Goal: Task Accomplishment & Management: Complete application form

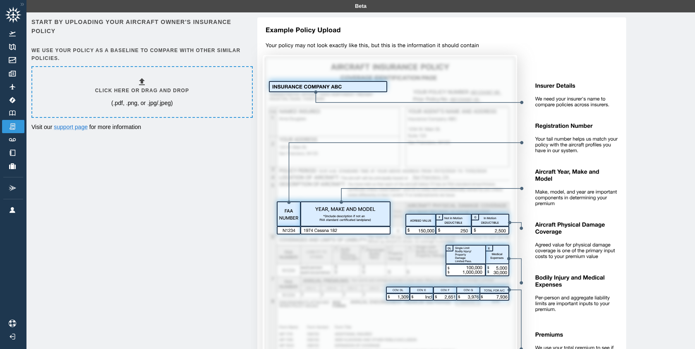
click at [135, 88] on h6 "Click here or drag and drop" at bounding box center [142, 91] width 94 height 8
click at [150, 84] on div "Click here or drag and drop (.pdf, .png, or .jpg/.jpeg)" at bounding box center [142, 92] width 94 height 30
click at [105, 112] on div "Click here or drag and drop (.pdf, .png, or .jpg/.jpeg)" at bounding box center [142, 92] width 220 height 50
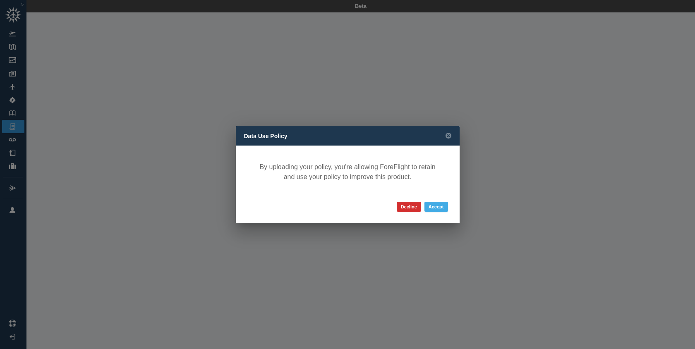
click at [435, 206] on button "Accept" at bounding box center [436, 207] width 24 height 10
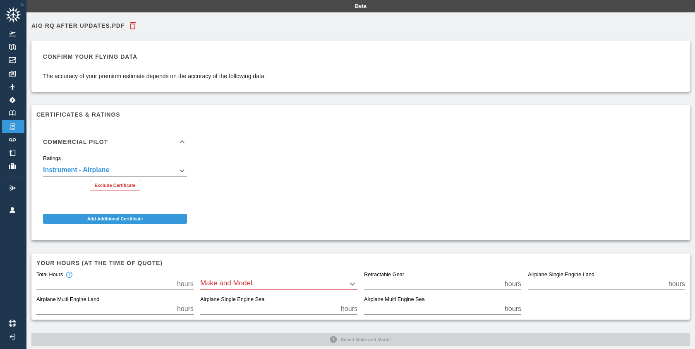
scroll to position [14, 0]
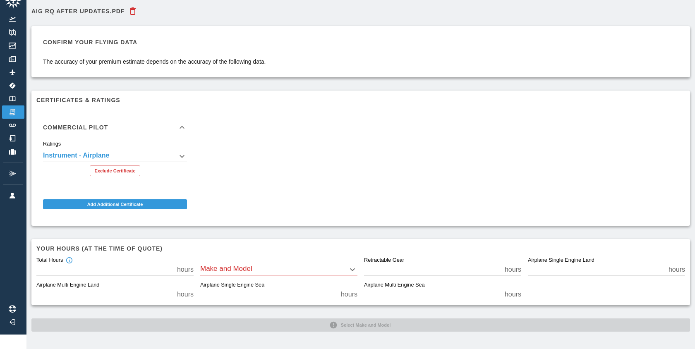
click at [236, 265] on body "**********" at bounding box center [347, 160] width 695 height 349
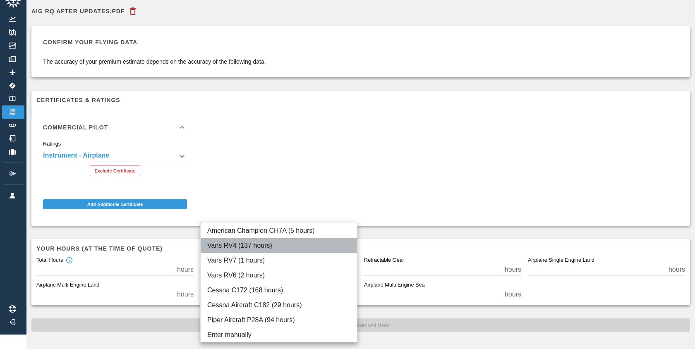
click at [258, 243] on li "Vans RV4 (137 hours)" at bounding box center [279, 245] width 156 height 15
type input "***"
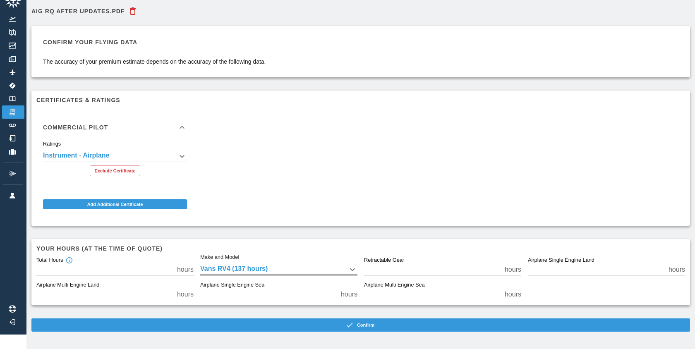
scroll to position [0, 0]
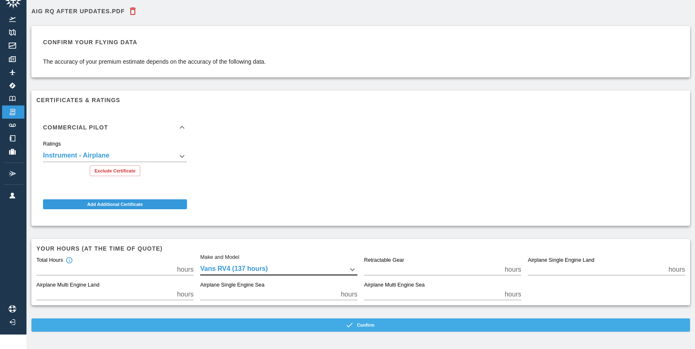
click at [328, 323] on button "Confirm" at bounding box center [360, 324] width 658 height 13
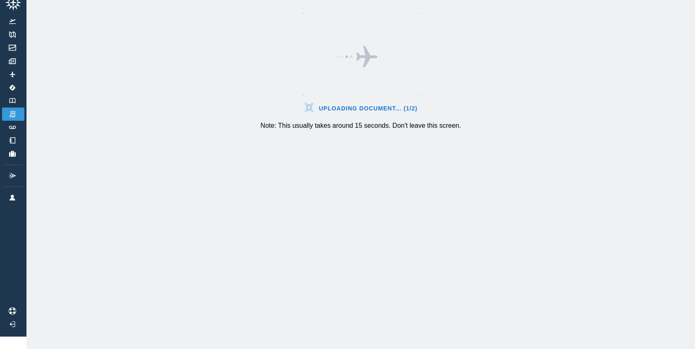
scroll to position [12, 0]
